Goal: Transaction & Acquisition: Book appointment/travel/reservation

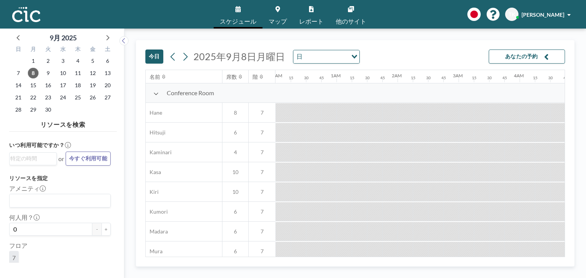
scroll to position [0, 595]
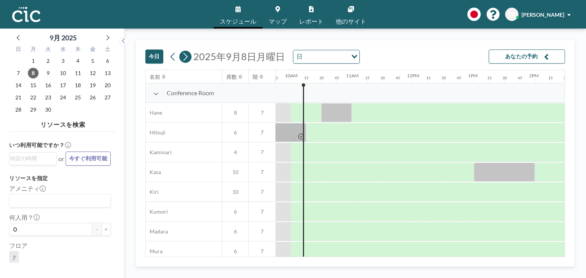
click at [187, 56] on icon at bounding box center [185, 57] width 4 height 8
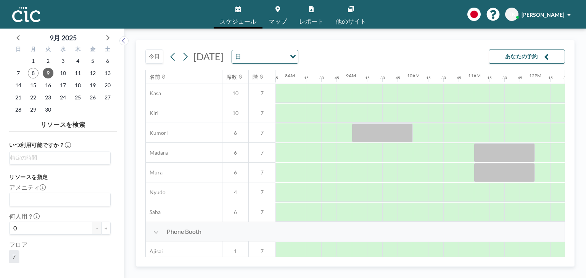
scroll to position [79, 473]
click at [429, 134] on div at bounding box center [435, 132] width 15 height 19
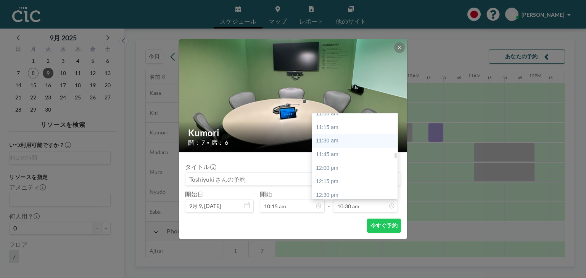
scroll to position [604, 0]
click at [356, 180] on div "12:15 pm" at bounding box center [356, 182] width 89 height 14
type input "12:15 pm"
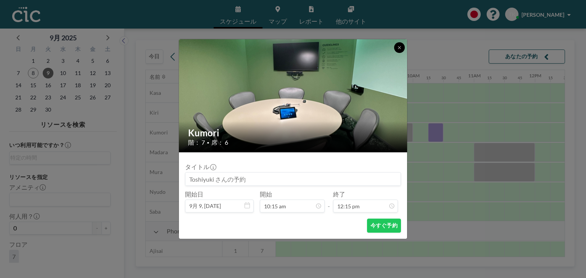
click at [400, 48] on icon at bounding box center [399, 47] width 5 height 5
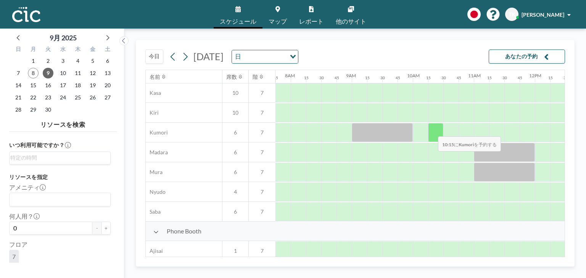
click at [432, 131] on div at bounding box center [435, 132] width 15 height 19
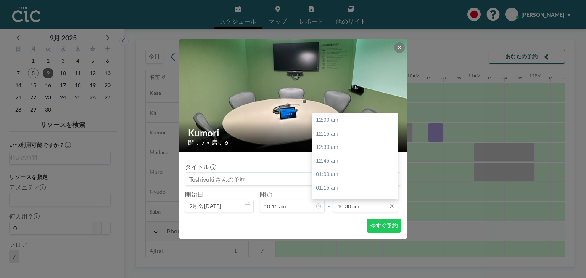
click at [353, 204] on input "10:30 am" at bounding box center [365, 206] width 65 height 13
click at [351, 185] on div "12:15 pm" at bounding box center [356, 186] width 89 height 14
type input "12:15 pm"
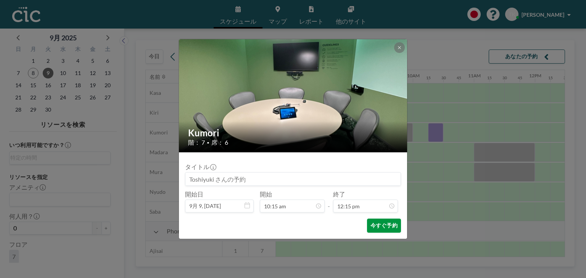
scroll to position [0, 0]
click at [387, 225] on button "今すぐ予約" at bounding box center [384, 226] width 34 height 14
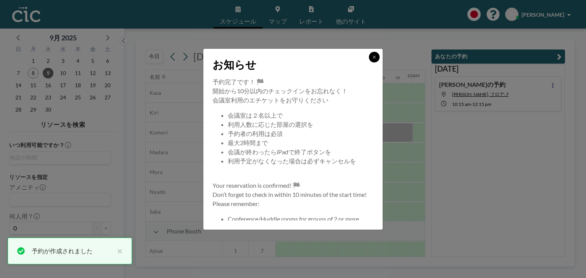
click at [373, 56] on icon at bounding box center [374, 57] width 3 height 3
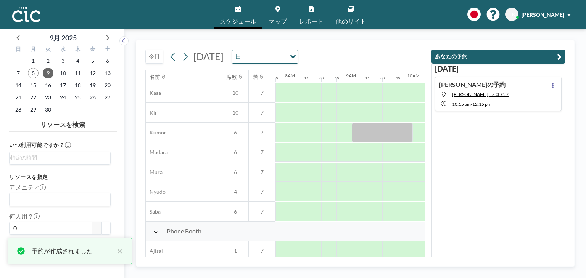
click at [415, 55] on div "[DATE] [DATE] 日 Loading..." at bounding box center [285, 54] width 280 height 29
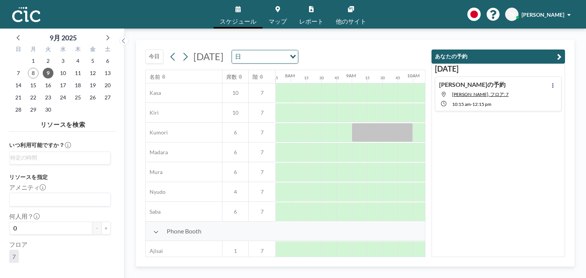
click at [482, 57] on button "あなたの予約" at bounding box center [497, 57] width 133 height 14
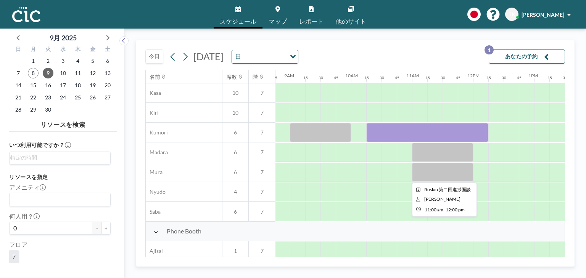
scroll to position [79, 577]
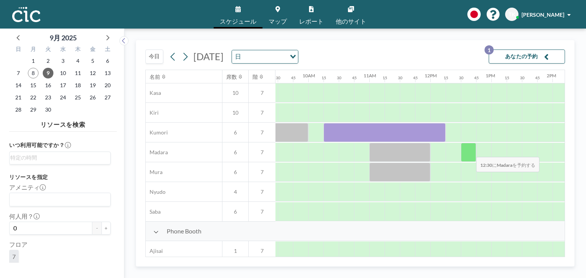
click at [470, 151] on div at bounding box center [468, 152] width 15 height 19
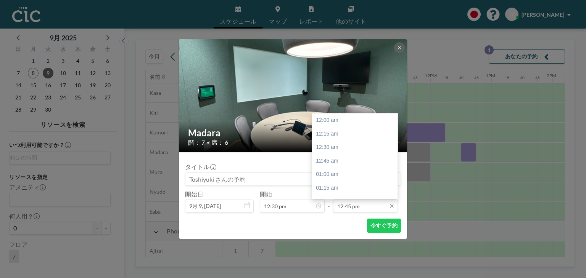
scroll to position [693, 0]
click at [373, 208] on input "12:45 pm" at bounding box center [365, 206] width 65 height 13
click at [365, 168] on div "02:30 pm" at bounding box center [356, 166] width 89 height 14
type input "02:30 pm"
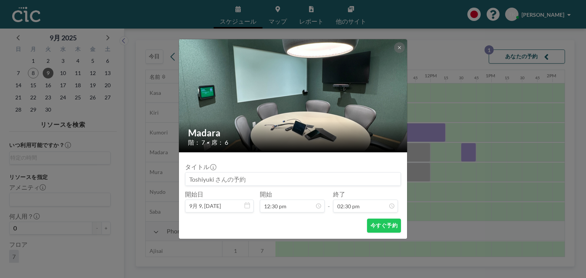
scroll to position [787, 0]
click at [383, 223] on button "今すぐ予約" at bounding box center [384, 226] width 34 height 14
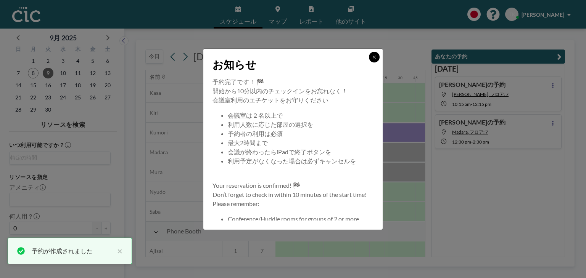
click at [373, 55] on icon at bounding box center [374, 57] width 5 height 5
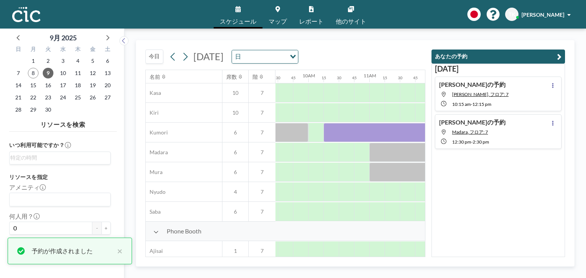
click at [435, 58] on button "あなたの予約" at bounding box center [497, 57] width 133 height 14
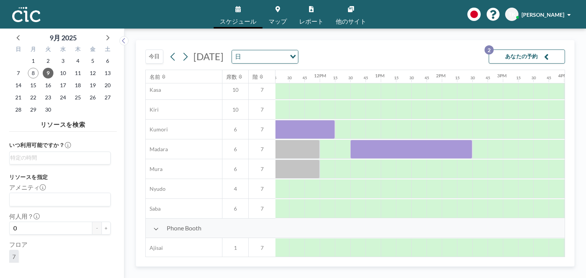
scroll to position [82, 688]
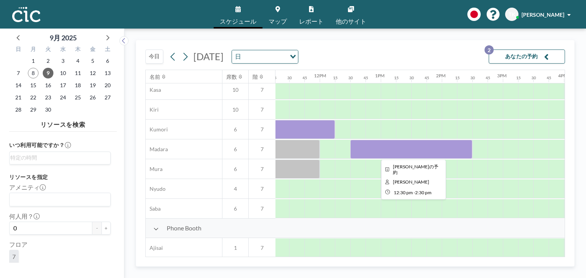
click at [356, 141] on div at bounding box center [411, 149] width 122 height 19
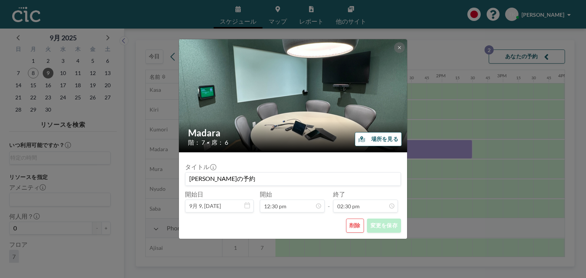
scroll to position [787, 0]
click at [358, 224] on button "削除" at bounding box center [355, 226] width 18 height 14
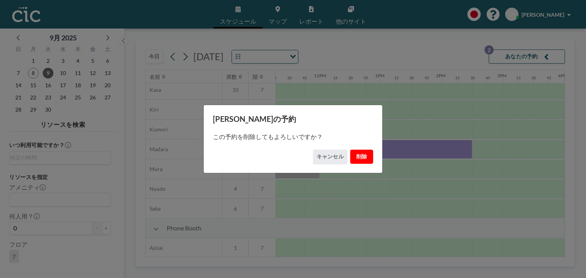
click at [364, 156] on button "削除" at bounding box center [361, 157] width 23 height 14
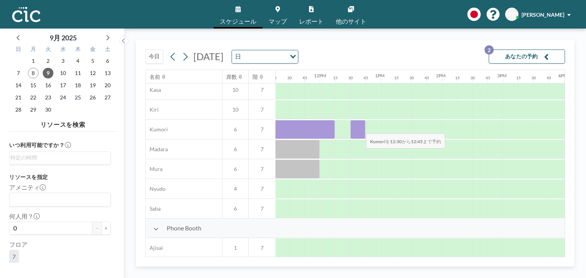
click at [360, 128] on div at bounding box center [357, 129] width 15 height 19
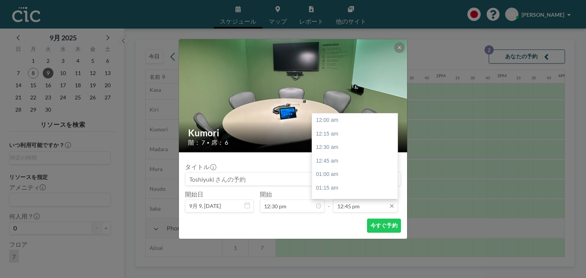
scroll to position [693, 0]
click at [352, 206] on input "12:45 pm" at bounding box center [365, 206] width 65 height 13
click at [348, 183] on div "02:30 pm" at bounding box center [356, 185] width 89 height 14
type input "02:30 pm"
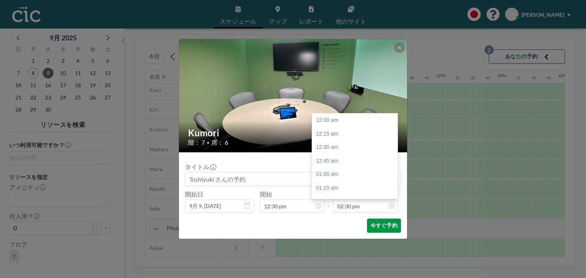
scroll to position [787, 0]
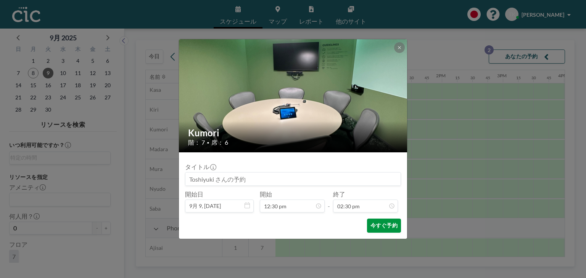
click at [376, 222] on button "今すぐ予約" at bounding box center [384, 226] width 34 height 14
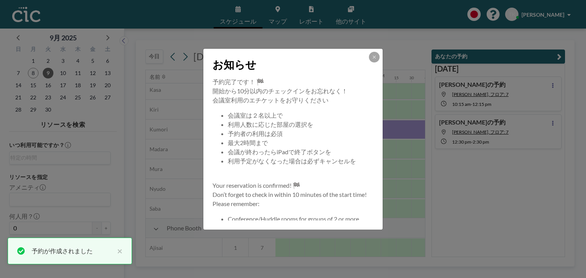
click at [439, 57] on div "お知らせ 予約完了です！ 🏁 開始から10分以内のチェックインをお忘れなく！ 会議室利用のエチケットをお守りください 会議室は２名以上で 利用人数に応じた部屋…" at bounding box center [293, 139] width 586 height 278
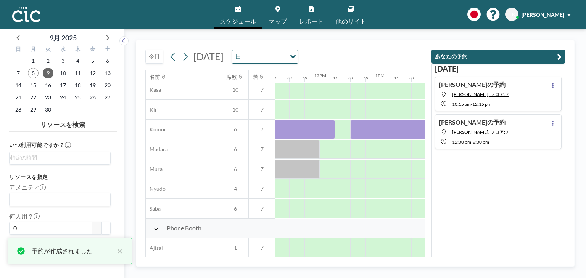
click at [438, 57] on button "あなたの予約" at bounding box center [497, 57] width 133 height 14
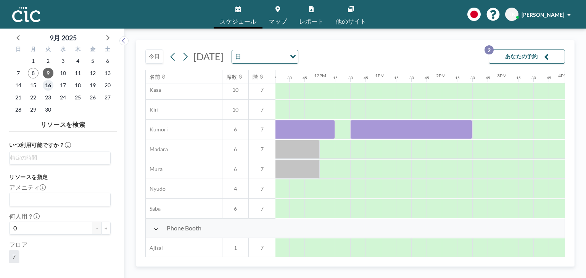
click at [49, 88] on span "16" at bounding box center [48, 85] width 11 height 11
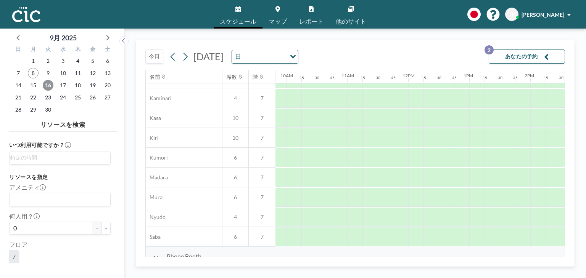
scroll to position [54, 601]
click at [310, 180] on div at bounding box center [307, 177] width 15 height 19
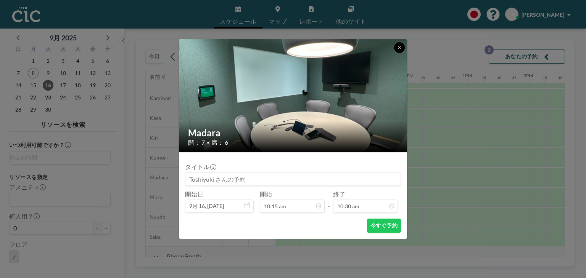
click at [398, 46] on icon at bounding box center [399, 47] width 5 height 5
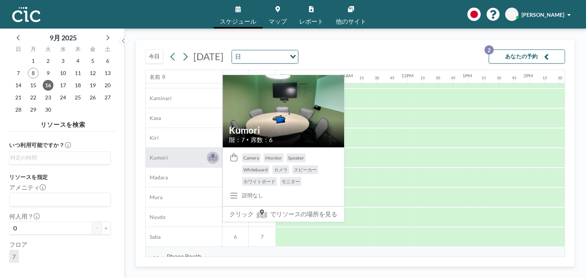
click at [214, 152] on button at bounding box center [213, 158] width 12 height 12
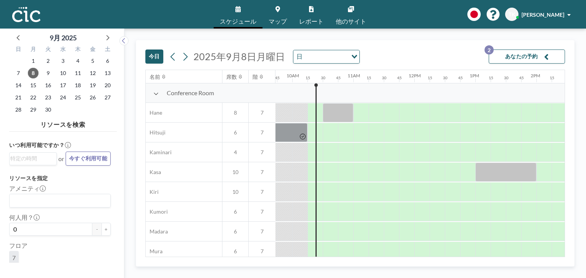
scroll to position [0, 610]
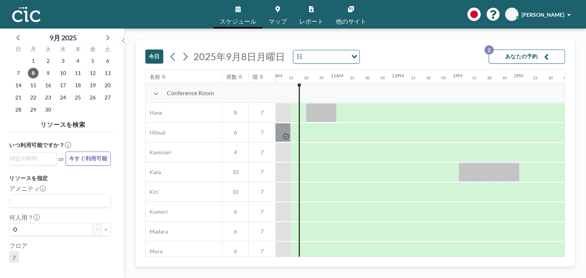
click at [190, 52] on div "2025年9月8日月曜日 日 Loading..." at bounding box center [263, 57] width 193 height 14
click at [187, 56] on icon at bounding box center [185, 57] width 4 height 8
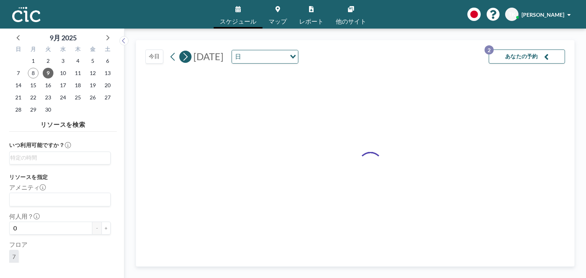
click at [187, 56] on icon at bounding box center [185, 57] width 4 height 8
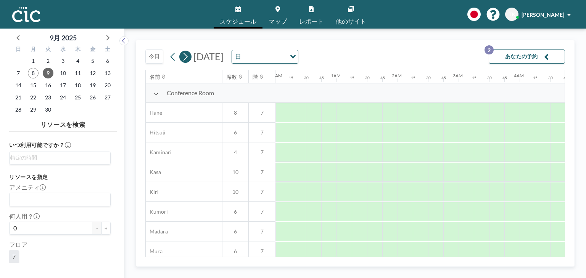
scroll to position [0, 0]
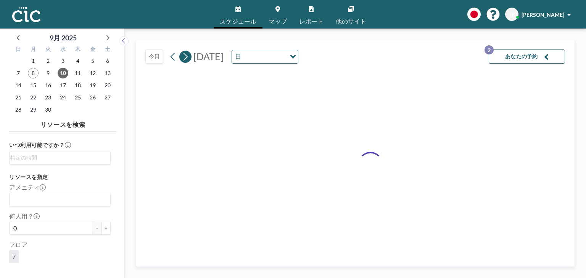
click at [187, 56] on icon at bounding box center [185, 57] width 4 height 8
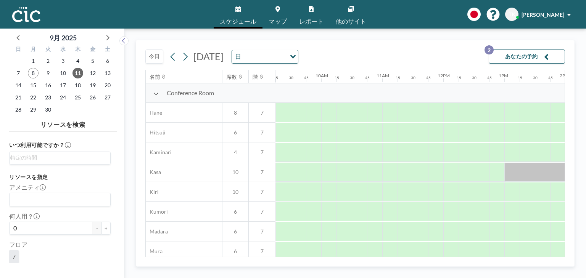
scroll to position [0, 567]
click at [321, 234] on div at bounding box center [326, 231] width 15 height 19
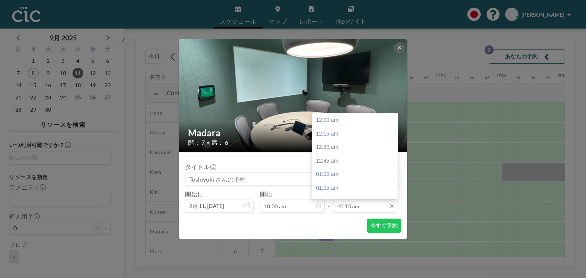
scroll to position [557, 0]
click at [340, 209] on input "10:15 am" at bounding box center [365, 206] width 65 height 13
click at [335, 181] on div "12:00 pm" at bounding box center [356, 181] width 89 height 14
type input "12:00 pm"
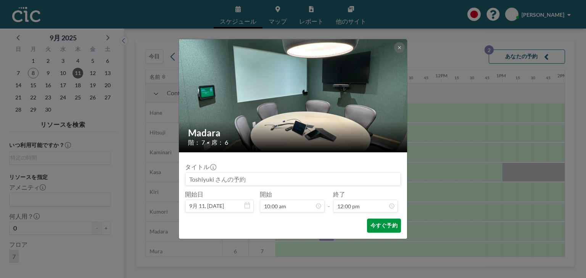
scroll to position [651, 0]
click at [391, 224] on button "今すぐ予約" at bounding box center [384, 226] width 34 height 14
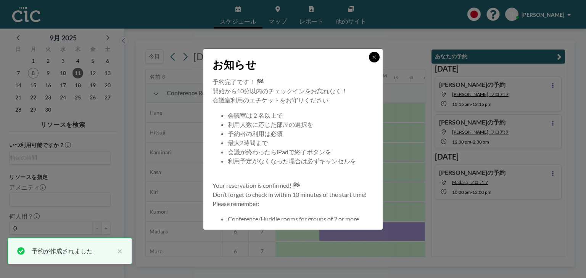
click at [376, 56] on icon at bounding box center [374, 57] width 5 height 5
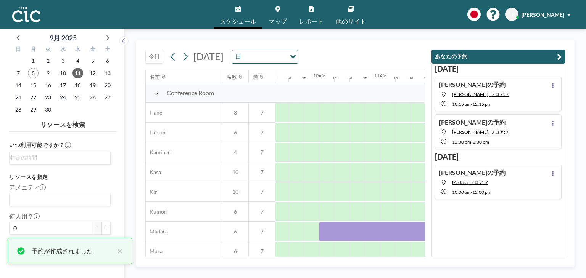
click at [447, 58] on button "あなたの予約" at bounding box center [497, 57] width 133 height 14
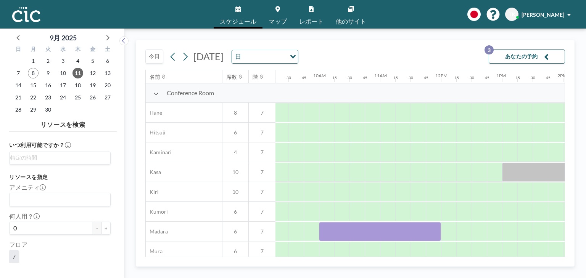
click at [146, 59] on button "今日" at bounding box center [154, 57] width 18 height 14
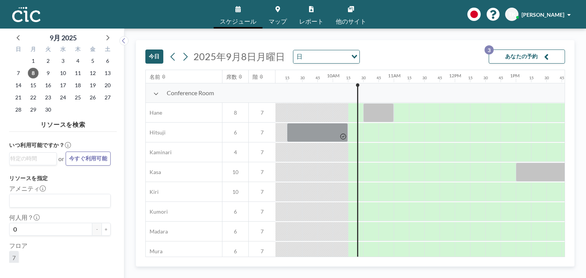
scroll to position [0, 610]
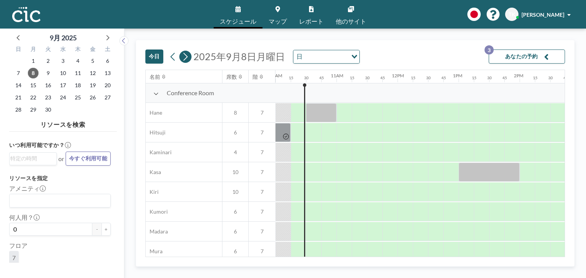
click at [185, 58] on icon at bounding box center [185, 56] width 7 height 11
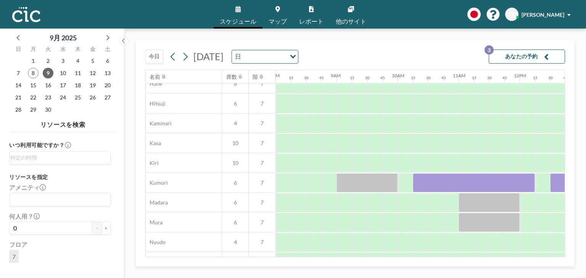
scroll to position [29, 488]
click at [50, 84] on span "16" at bounding box center [48, 85] width 11 height 11
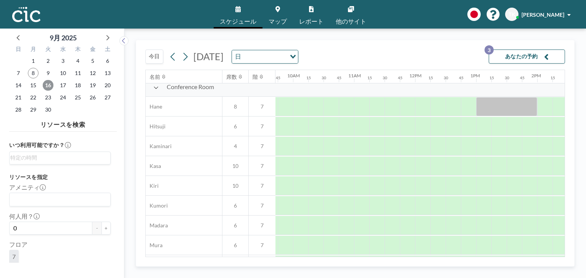
scroll to position [6, 594]
click at [312, 221] on div at bounding box center [314, 225] width 15 height 19
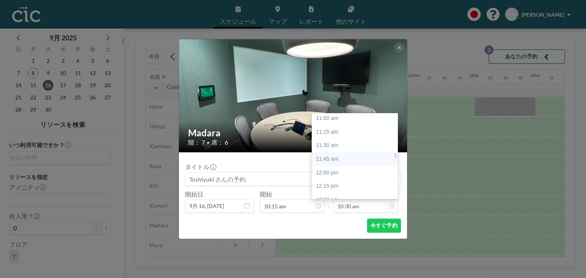
scroll to position [603, 0]
click at [336, 183] on div "12:15 pm" at bounding box center [356, 183] width 89 height 14
type input "12:15 pm"
click at [336, 183] on input at bounding box center [292, 179] width 215 height 13
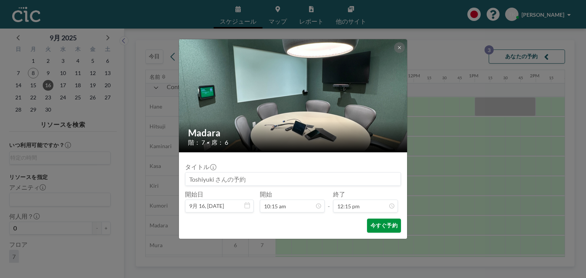
scroll to position [665, 0]
click at [384, 220] on button "今すぐ予約" at bounding box center [384, 226] width 34 height 14
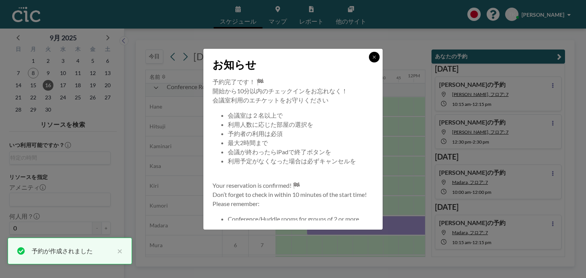
click at [374, 52] on button at bounding box center [374, 57] width 11 height 11
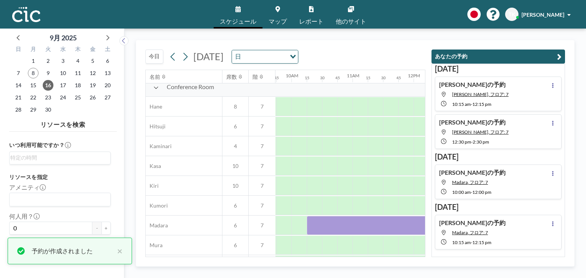
click at [459, 57] on button "あなたの予約" at bounding box center [497, 57] width 133 height 14
